Goal: Transaction & Acquisition: Subscribe to service/newsletter

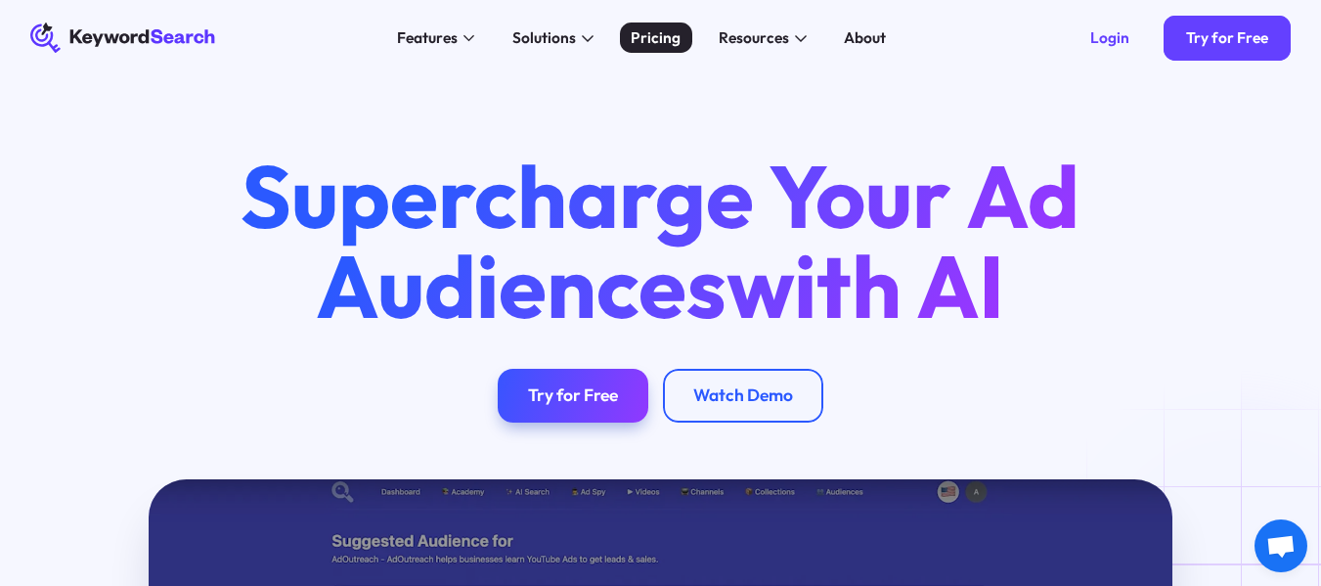
click at [676, 34] on div "Pricing" at bounding box center [656, 37] width 50 height 22
